Goal: Task Accomplishment & Management: Use online tool/utility

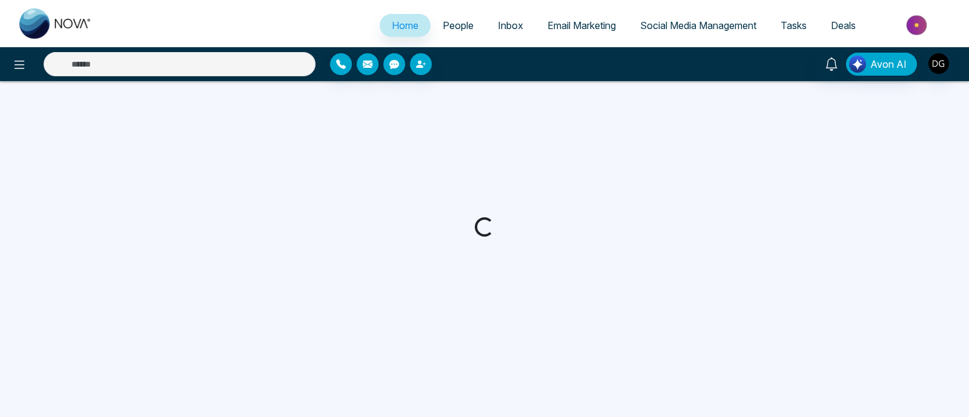
select select "*"
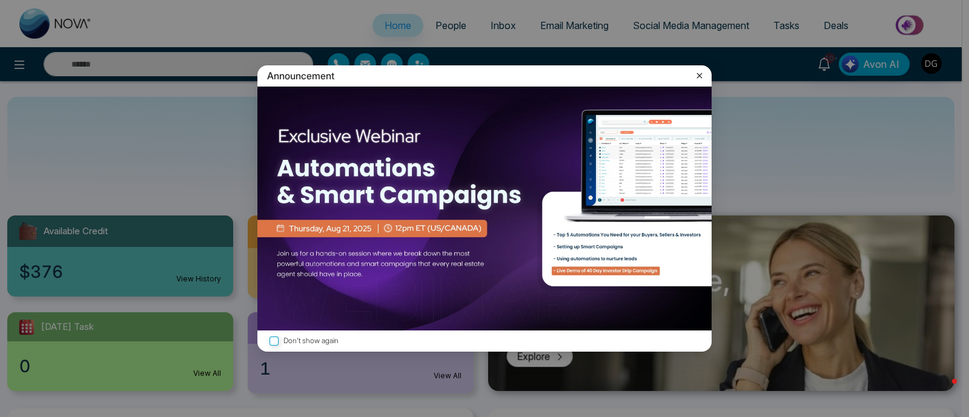
click at [703, 77] on icon at bounding box center [699, 76] width 12 height 12
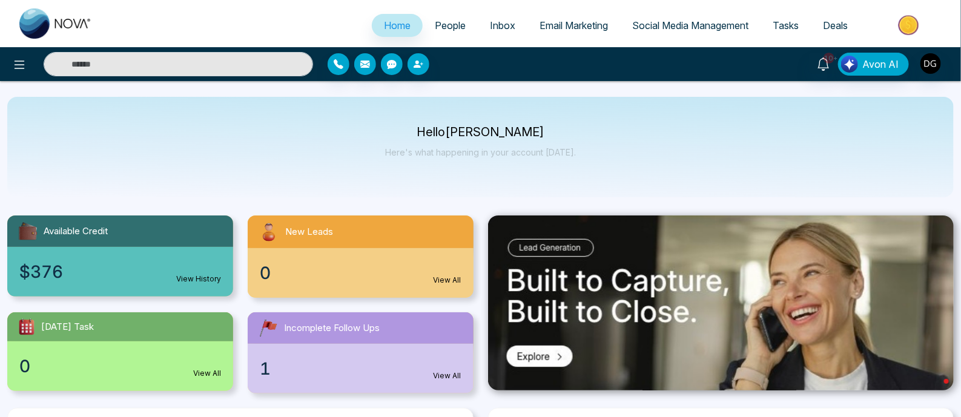
click at [684, 23] on span "Social Media Management" at bounding box center [690, 25] width 116 height 12
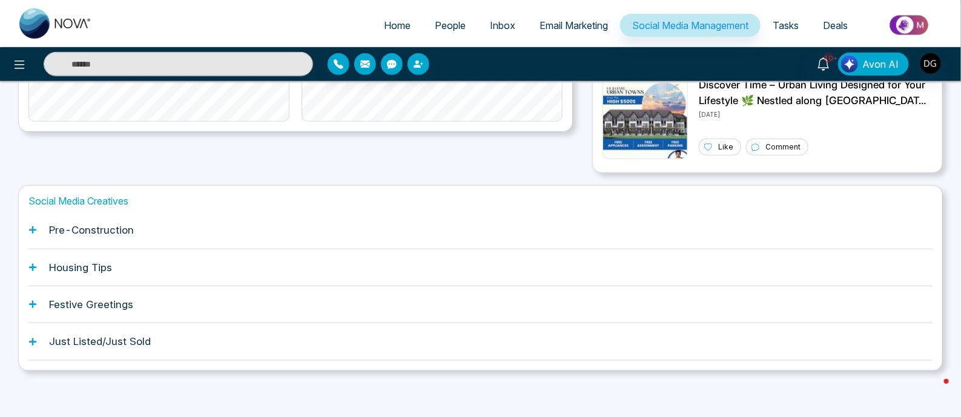
scroll to position [363, 0]
click at [84, 226] on h1 "Pre-Construction" at bounding box center [91, 229] width 85 height 12
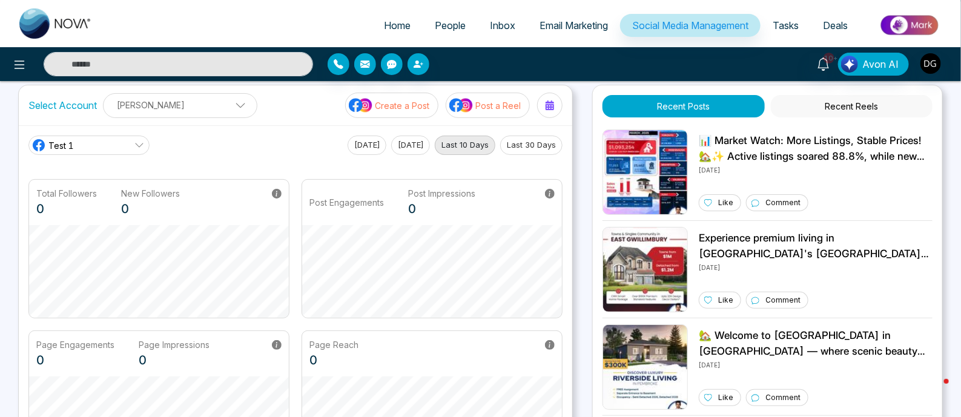
scroll to position [0, 0]
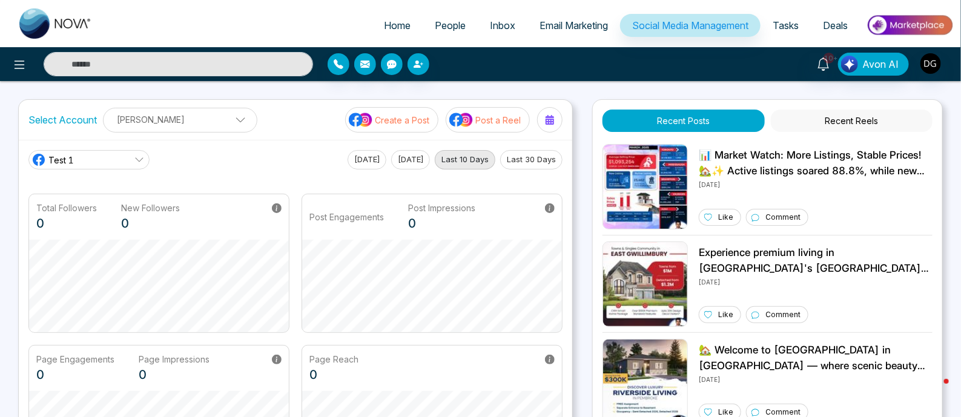
click at [405, 121] on p "Create a Post" at bounding box center [402, 120] width 55 height 13
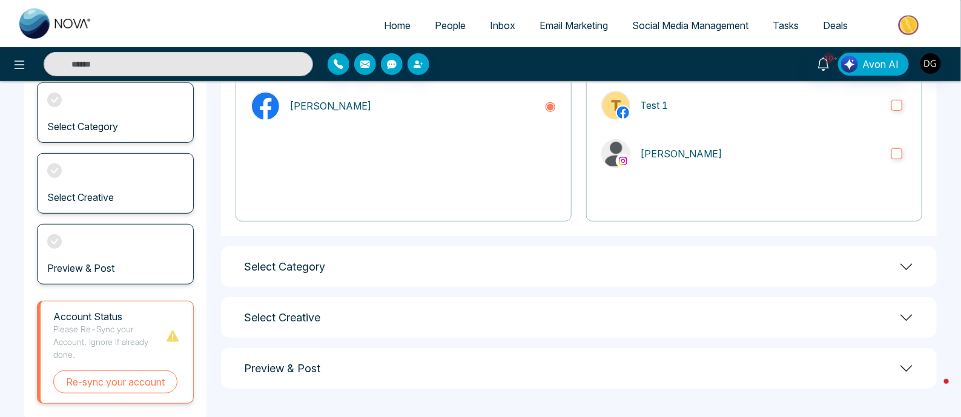
scroll to position [179, 0]
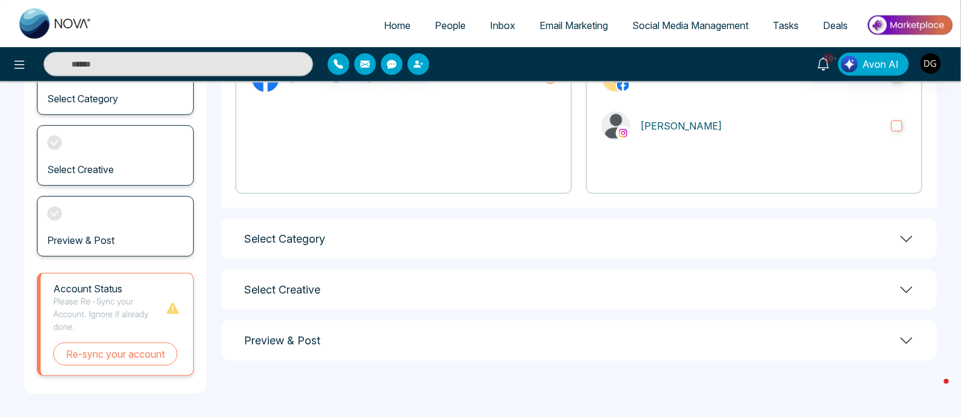
click at [500, 287] on div "Select Creative" at bounding box center [579, 290] width 716 height 41
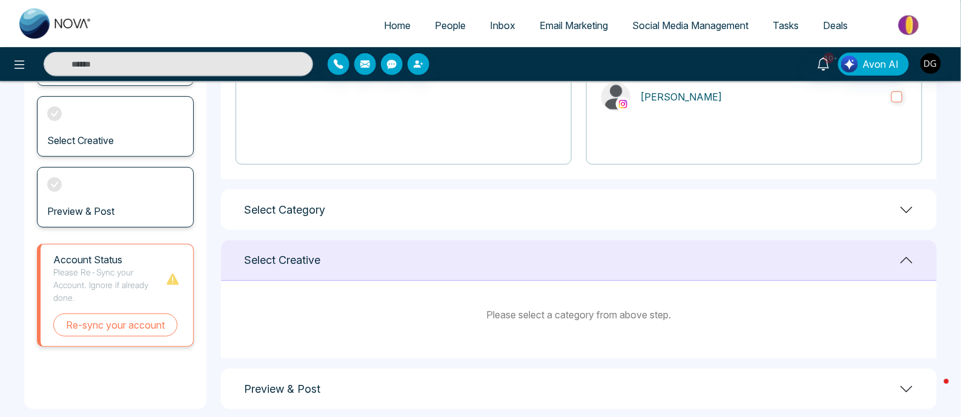
scroll to position [224, 0]
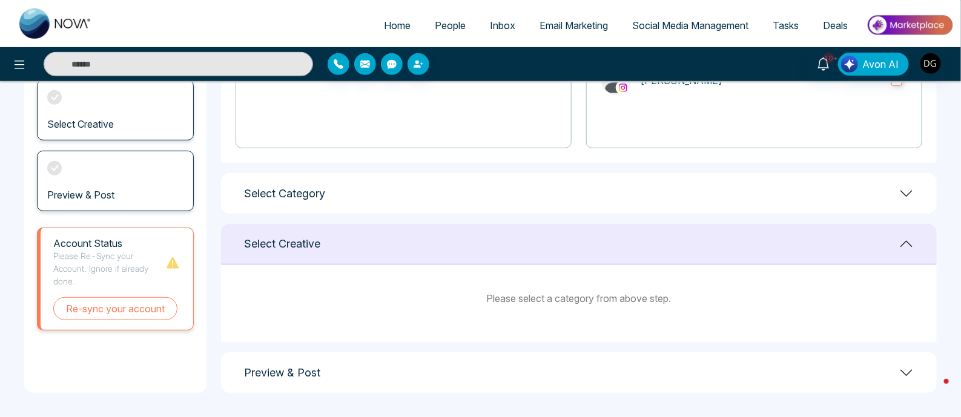
click at [509, 213] on div "Select Category" at bounding box center [579, 193] width 716 height 41
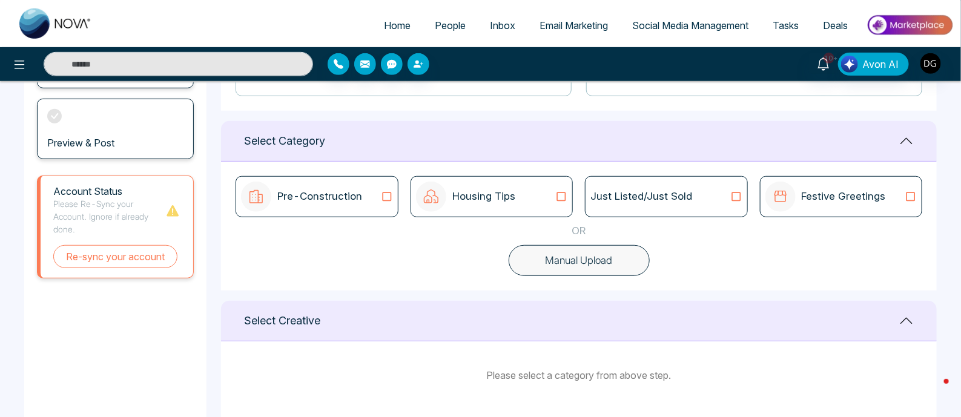
scroll to position [299, 0]
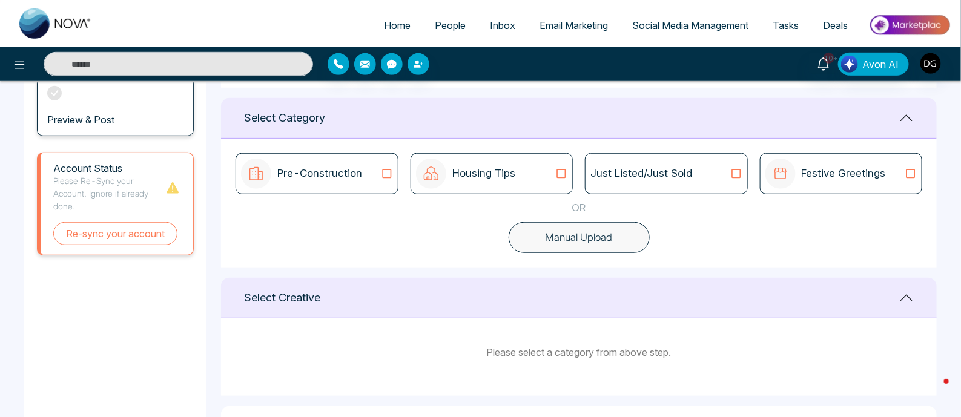
click at [557, 242] on button "Manual Upload" at bounding box center [579, 237] width 141 height 31
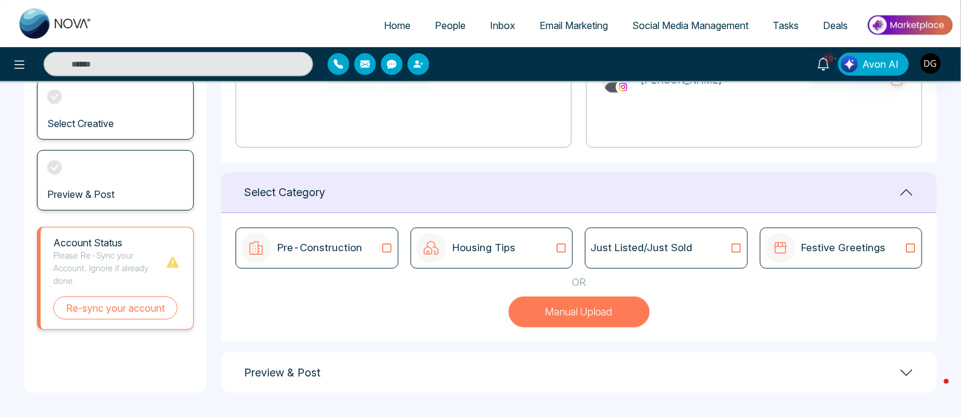
scroll to position [224, 0]
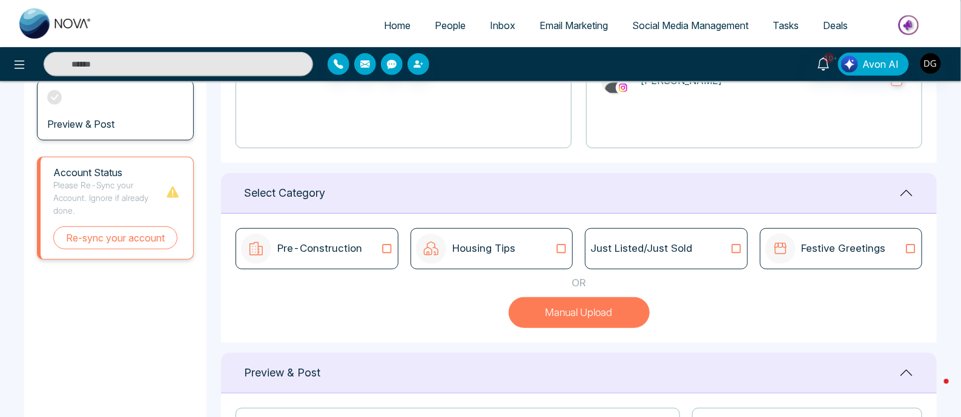
click at [573, 314] on button "Manual Upload" at bounding box center [579, 312] width 141 height 31
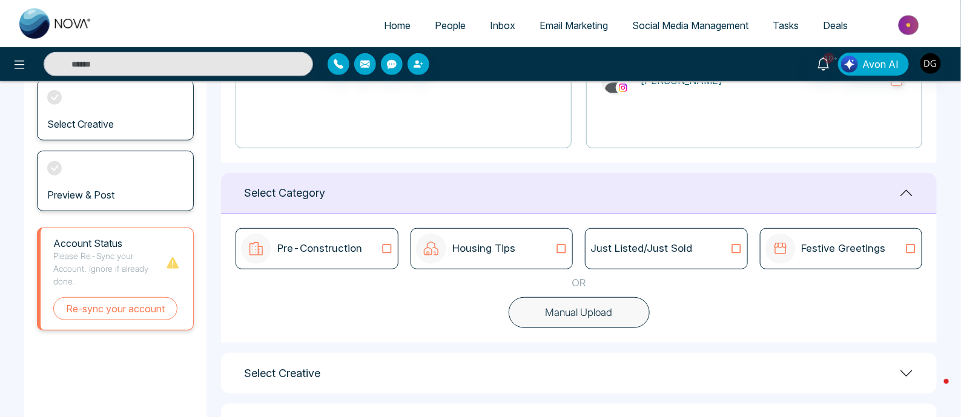
click at [321, 250] on p "Pre-Construction" at bounding box center [319, 249] width 85 height 16
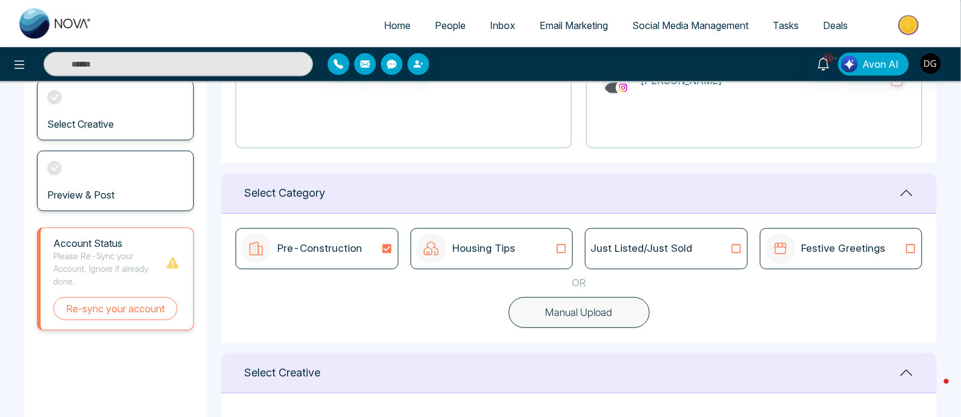
click at [559, 310] on button "Manual Upload" at bounding box center [579, 312] width 141 height 31
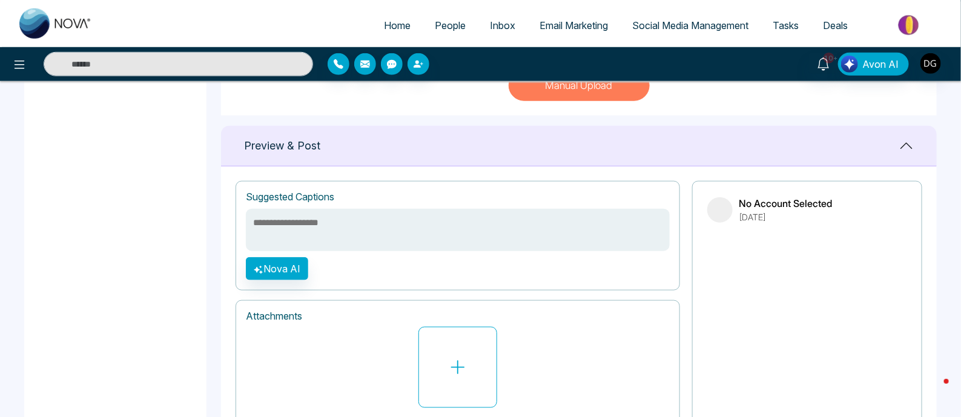
scroll to position [520, 0]
